Goal: Information Seeking & Learning: Understand process/instructions

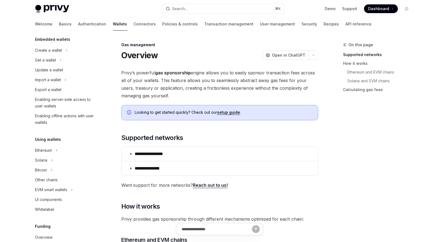
scroll to position [45, 0]
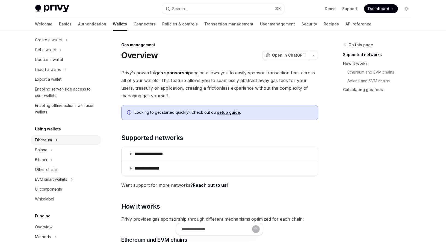
click at [53, 140] on div "Ethereum" at bounding box center [66, 140] width 70 height 10
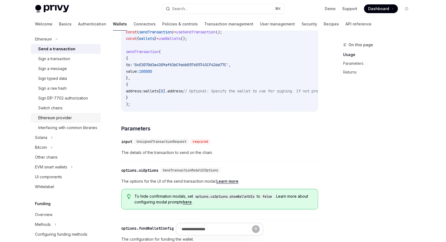
scroll to position [151, 0]
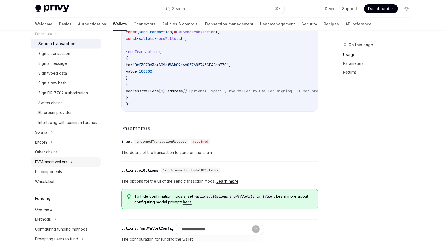
click at [57, 165] on div "EVM smart wallets" at bounding box center [51, 162] width 32 height 7
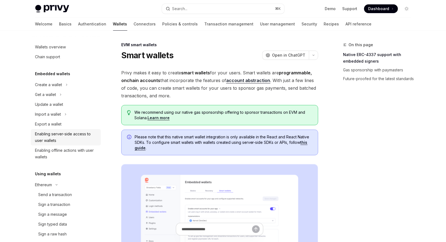
click at [50, 136] on div "Enabling server-side access to user wallets" at bounding box center [66, 137] width 62 height 13
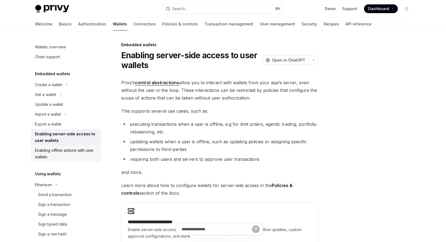
click at [61, 154] on div "Enabling offline actions with user wallets" at bounding box center [66, 153] width 62 height 13
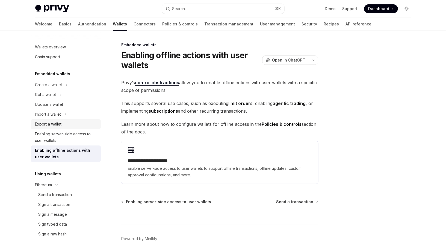
click at [51, 124] on div "Export a wallet" at bounding box center [48, 124] width 27 height 7
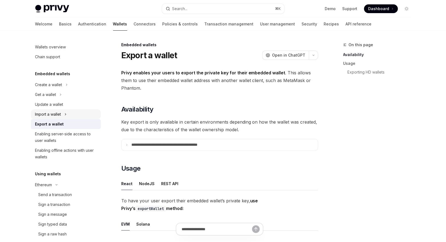
click at [52, 115] on div "Import a wallet" at bounding box center [48, 114] width 26 height 7
type textarea "*"
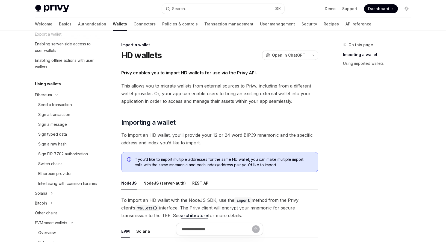
scroll to position [151, 0]
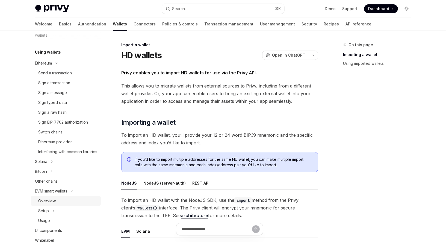
click at [54, 204] on div "Overview" at bounding box center [47, 201] width 17 height 7
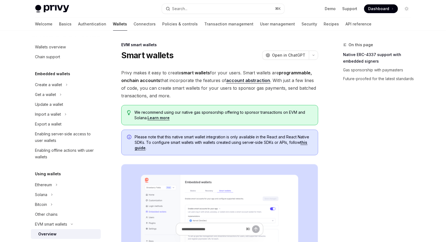
click at [155, 118] on link "Learn more" at bounding box center [159, 117] width 22 height 5
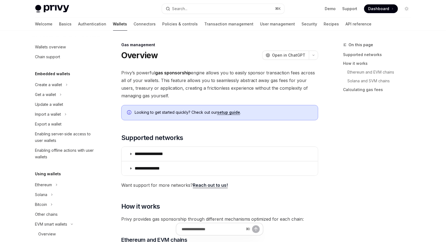
scroll to position [257, 0]
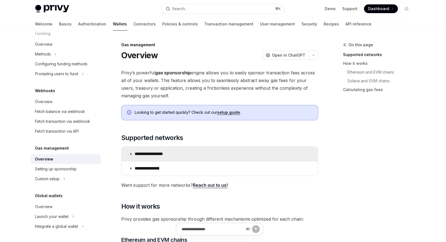
click at [171, 151] on summary "**********" at bounding box center [220, 154] width 197 height 14
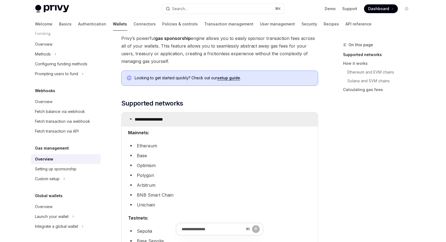
scroll to position [46, 0]
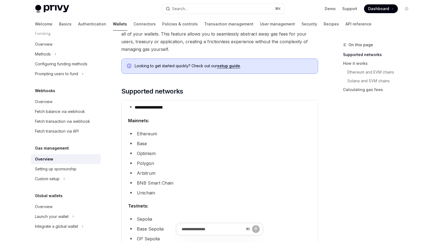
click at [231, 66] on link "setup guide" at bounding box center [228, 65] width 23 height 5
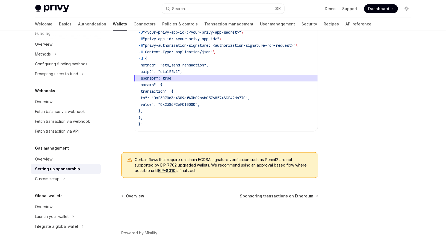
scroll to position [434, 0]
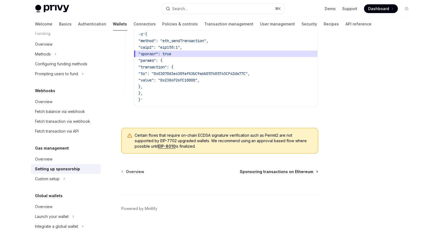
click at [256, 173] on span "Sponsoring transactions on Ethereum" at bounding box center [277, 171] width 74 height 5
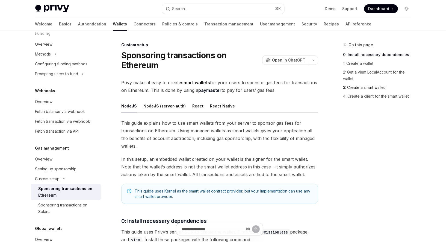
click at [359, 88] on link "3: Create a smart wallet" at bounding box center [380, 87] width 72 height 9
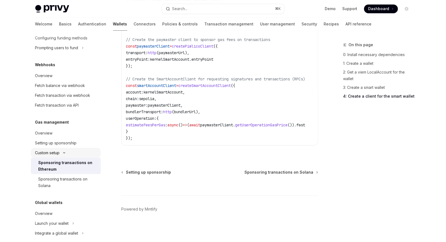
scroll to position [290, 0]
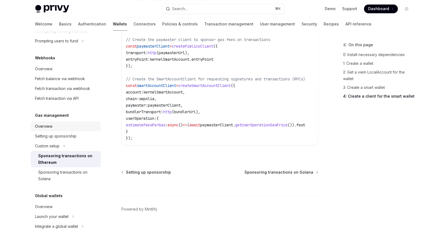
click at [51, 126] on div "Overview" at bounding box center [43, 126] width 17 height 7
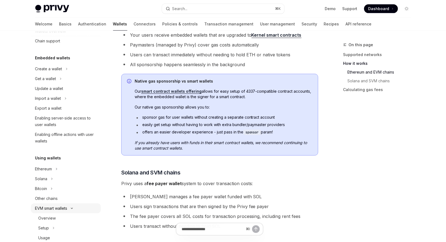
scroll to position [13, 0]
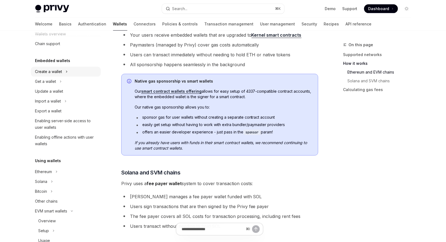
click at [53, 72] on div "Create a wallet" at bounding box center [48, 71] width 27 height 7
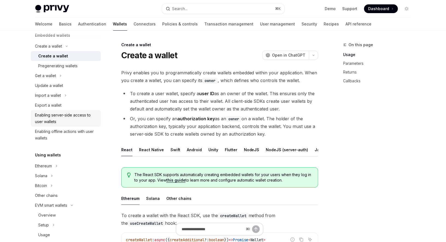
scroll to position [52, 0]
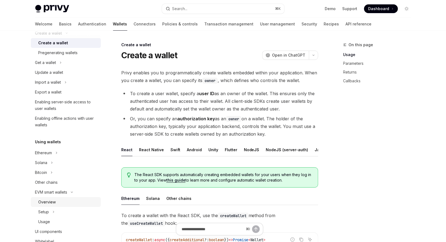
click at [53, 200] on div "Overview" at bounding box center [47, 202] width 17 height 7
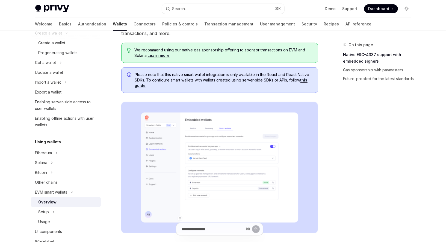
scroll to position [63, 0]
click at [306, 79] on link "this guide" at bounding box center [221, 82] width 173 height 10
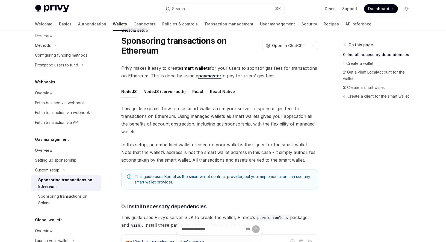
scroll to position [7, 0]
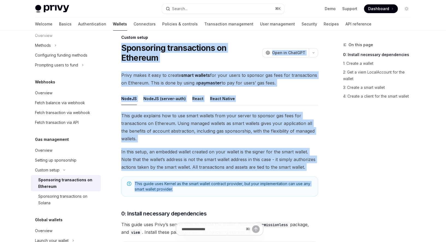
drag, startPoint x: 206, startPoint y: 191, endPoint x: 119, endPoint y: 47, distance: 167.6
copy div "Sponsoring transactions on Ethereum OpenAI Open in ChatGPT OpenAI Open in ChatG…"
click at [165, 85] on span "Privy makes it easy to create smart wallets for your users to sponsor gas fees …" at bounding box center [219, 78] width 197 height 15
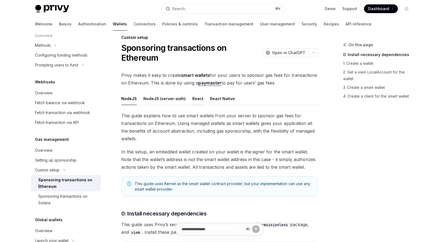
click at [197, 99] on div "React" at bounding box center [197, 98] width 11 height 13
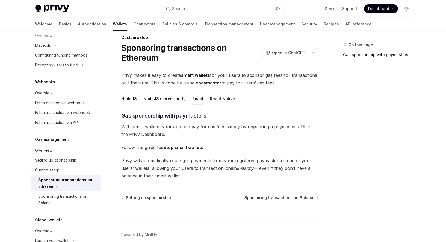
scroll to position [32, 0]
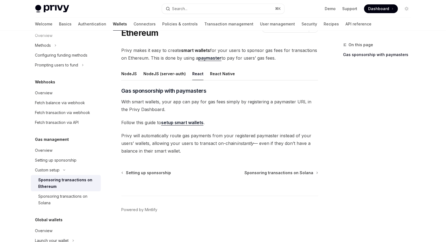
click at [191, 122] on link "setup smart wallets" at bounding box center [182, 123] width 42 height 6
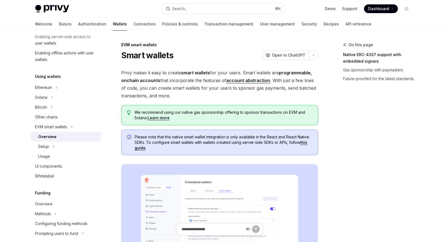
click at [165, 118] on link "Learn more" at bounding box center [159, 117] width 22 height 5
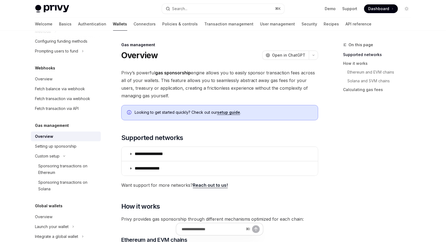
scroll to position [28, 0]
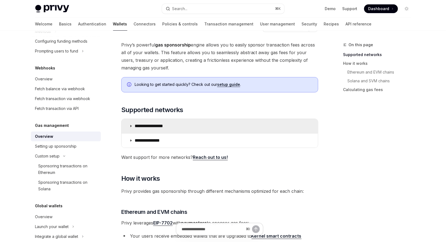
click at [167, 124] on p "**********" at bounding box center [155, 125] width 41 height 5
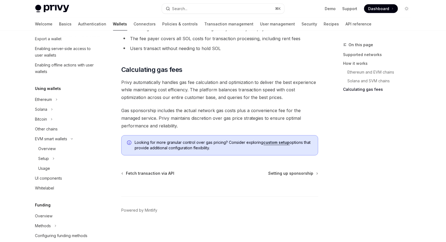
scroll to position [98, 0]
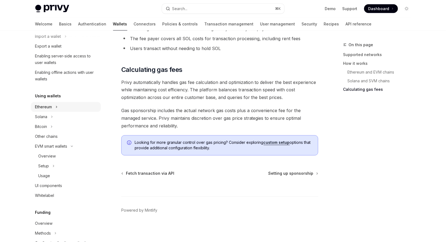
click at [57, 108] on icon "Toggle Ethereum section" at bounding box center [57, 107] width 2 height 7
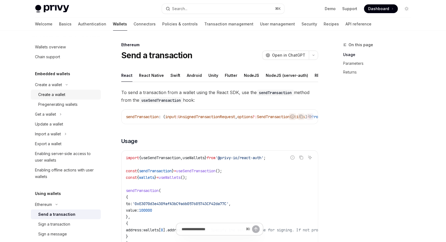
click at [52, 93] on div "Create a wallet" at bounding box center [52, 94] width 27 height 7
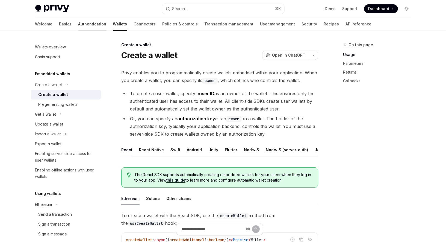
click at [78, 26] on link "Authentication" at bounding box center [92, 23] width 28 height 13
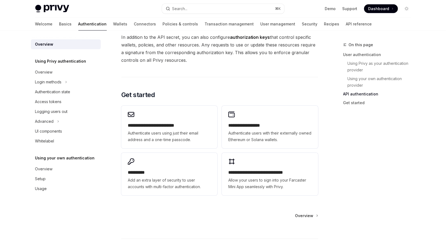
scroll to position [419, 0]
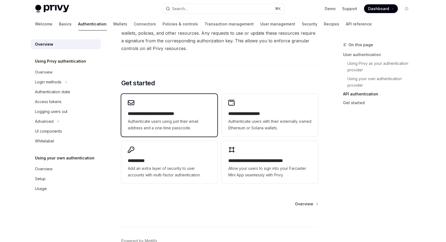
click at [177, 112] on h2 "**********" at bounding box center [169, 113] width 83 height 7
type textarea "*"
